Goal: Task Accomplishment & Management: Manage account settings

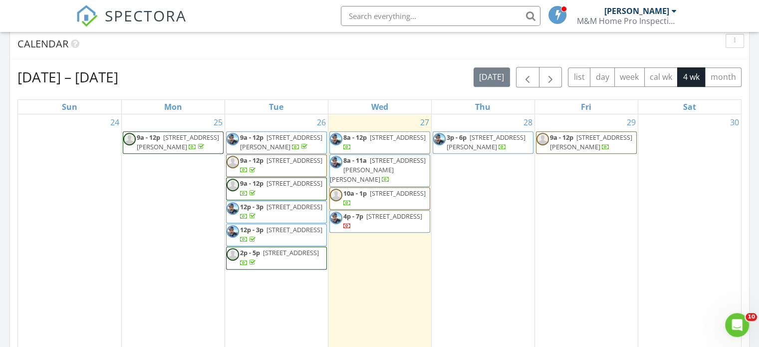
scroll to position [409, 0]
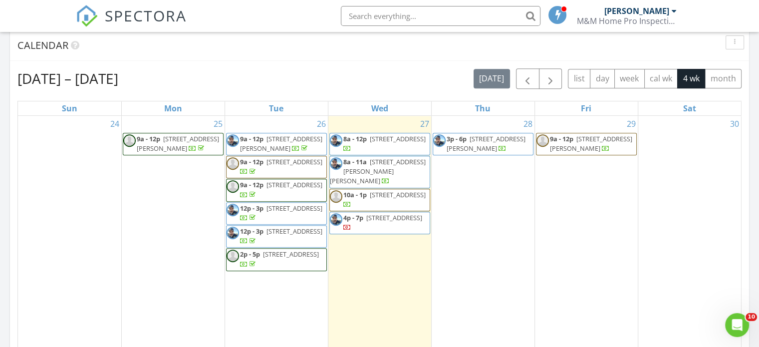
click at [387, 169] on span "918 Bobby Lou Ln, Copperas Cove 76522" at bounding box center [378, 171] width 96 height 28
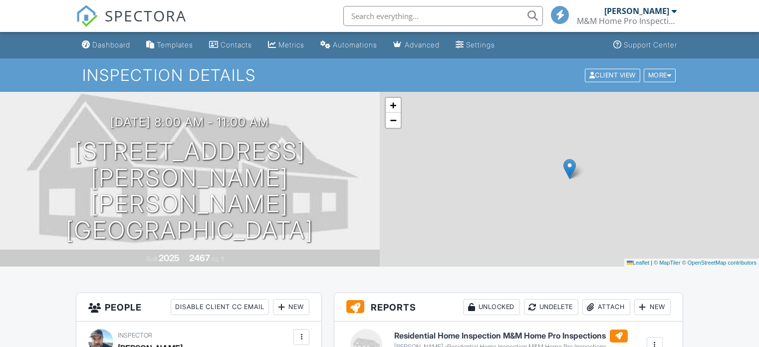
scroll to position [165, 0]
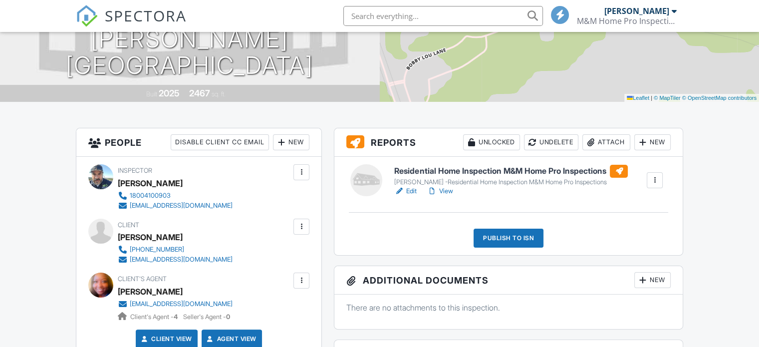
click at [305, 173] on div at bounding box center [302, 172] width 10 height 10
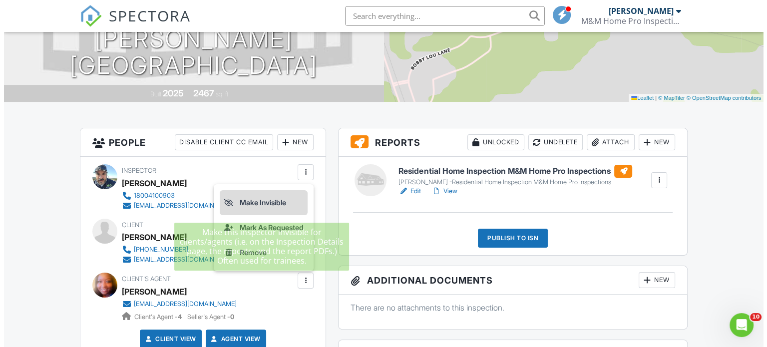
scroll to position [0, 0]
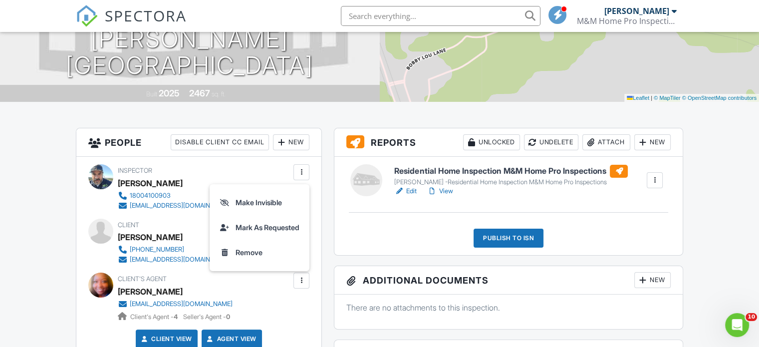
click at [291, 142] on div "New" at bounding box center [291, 142] width 36 height 16
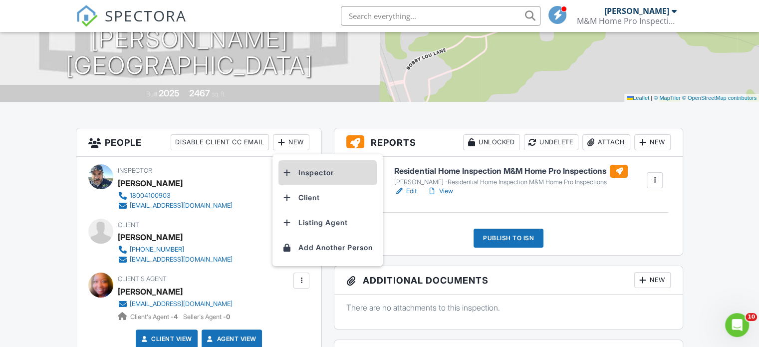
click at [307, 171] on li "Inspector" at bounding box center [328, 172] width 98 height 25
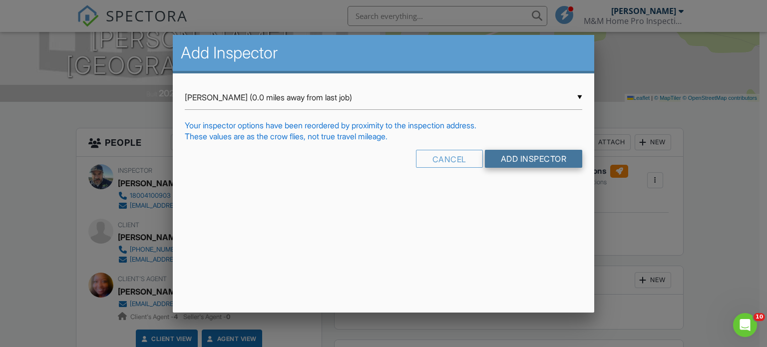
click at [523, 157] on input "Add Inspector" at bounding box center [534, 159] width 98 height 18
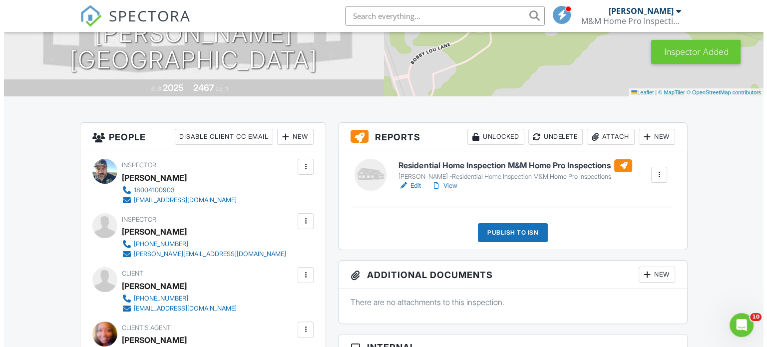
scroll to position [166, 0]
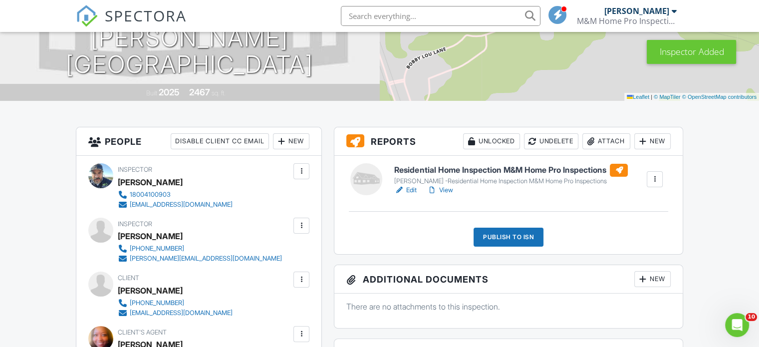
click at [300, 167] on div at bounding box center [302, 171] width 10 height 10
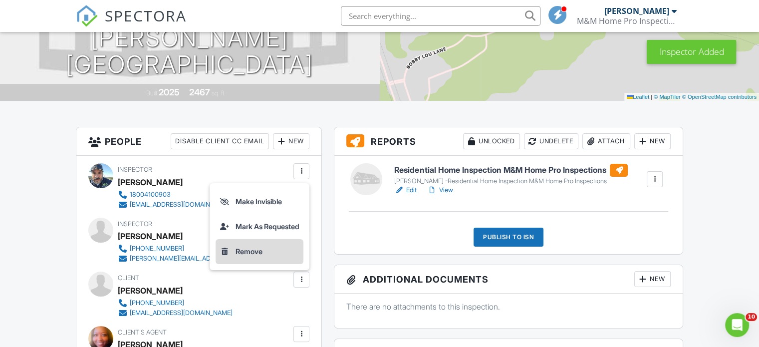
click at [251, 247] on li "Remove" at bounding box center [260, 251] width 88 height 25
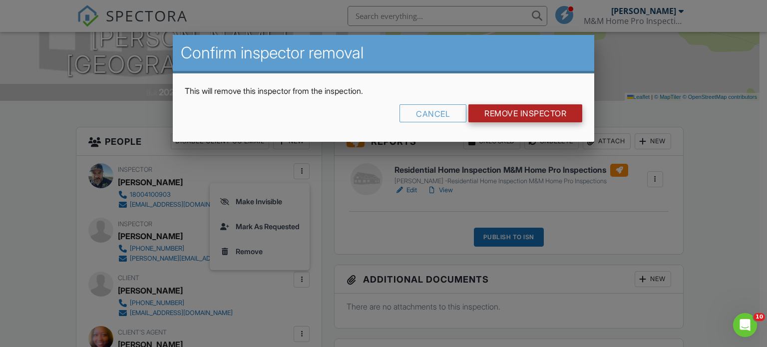
click at [533, 113] on input "Remove Inspector" at bounding box center [525, 113] width 114 height 18
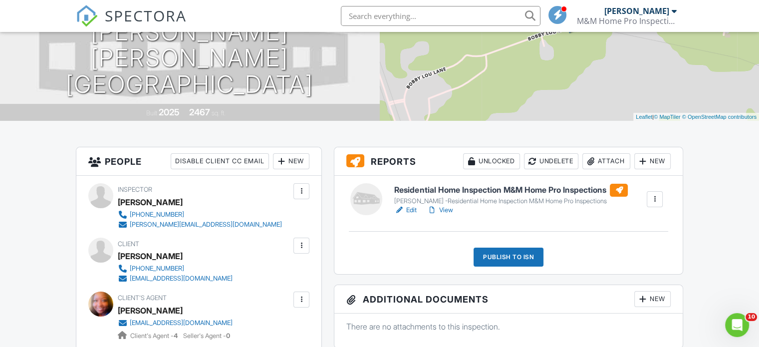
scroll to position [100, 0]
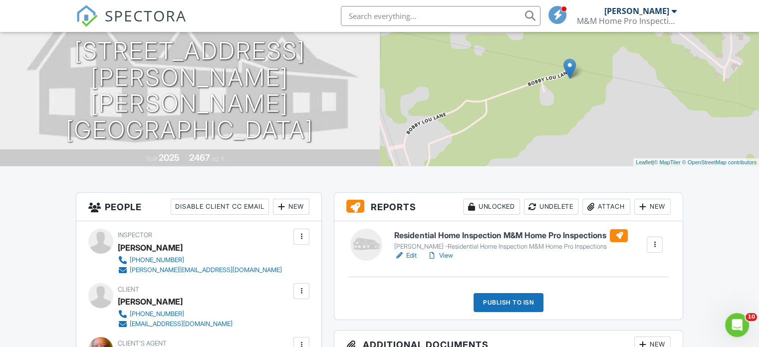
click at [544, 233] on h6 "Residential Home Inspection M&M Home Pro Inspections" at bounding box center [511, 235] width 234 height 13
